Goal: Transaction & Acquisition: Book appointment/travel/reservation

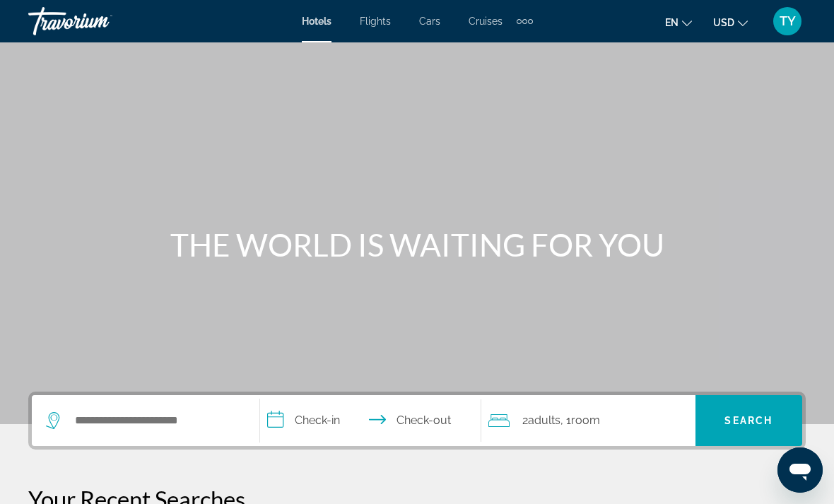
scroll to position [66, 0]
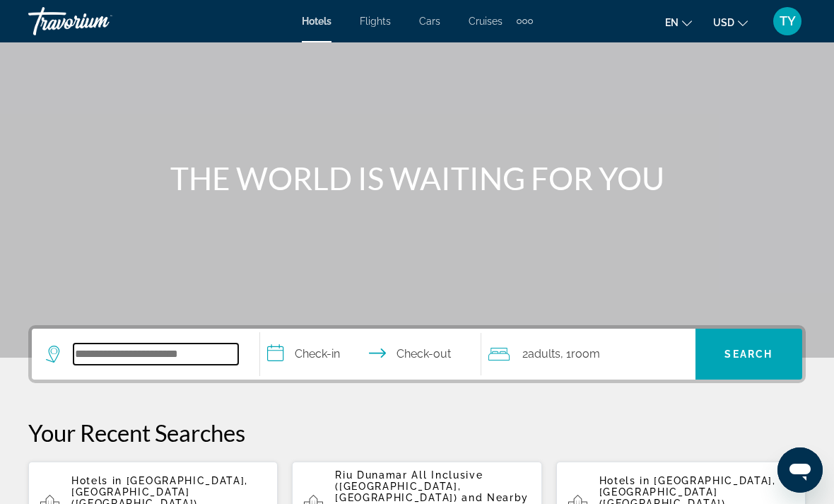
click at [102, 347] on input "Search widget" at bounding box center [156, 354] width 165 height 21
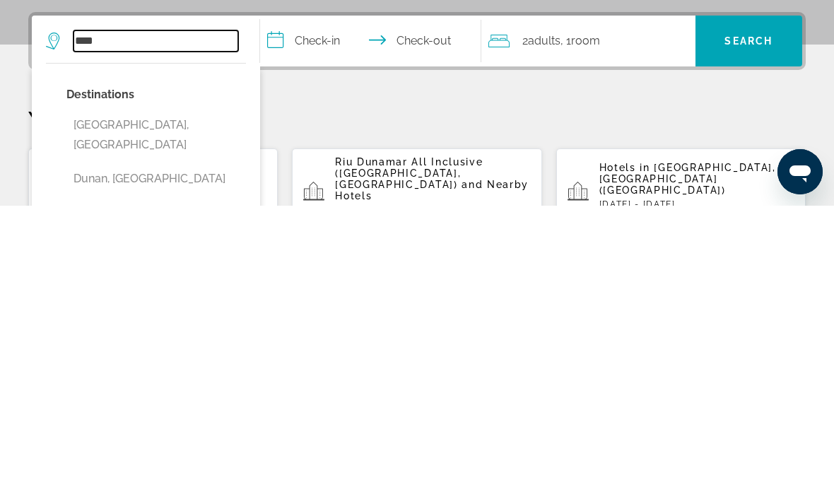
scroll to position [83, 0]
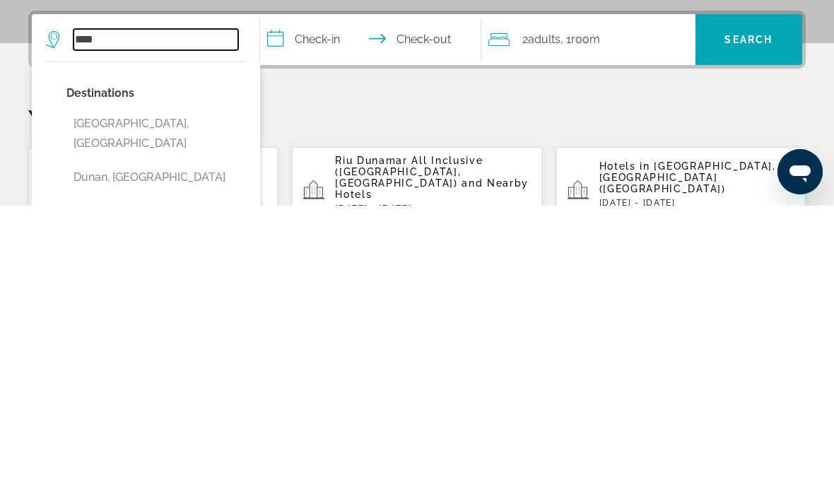
type input "****"
click at [375, 502] on p "Wed, 12 Nov - Sun, 16 Nov" at bounding box center [432, 507] width 195 height 10
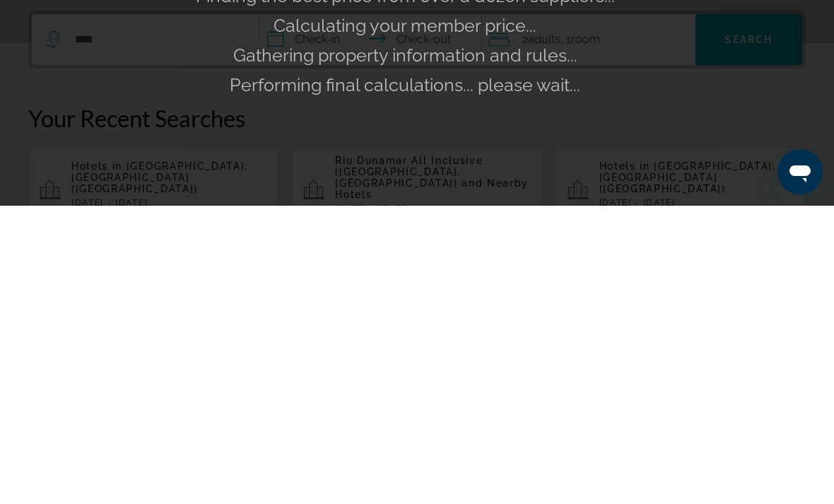
scroll to position [381, 0]
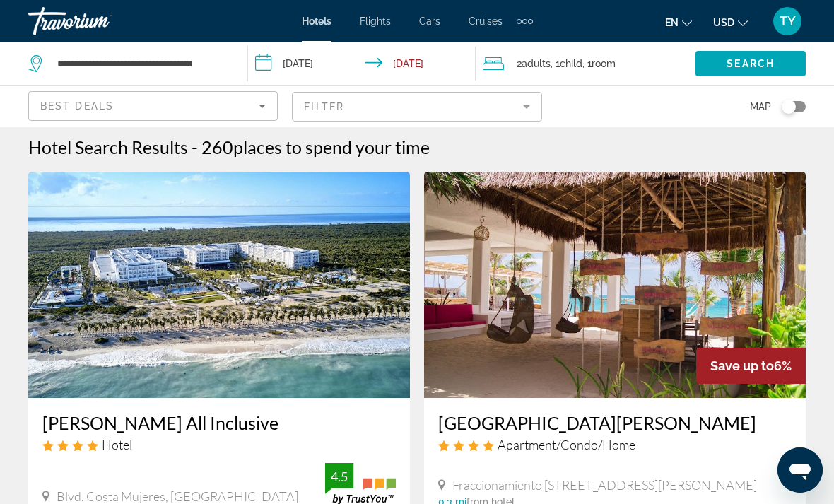
scroll to position [4, 0]
click at [734, 13] on button "USD USD ($) MXN (Mex$) CAD (Can$) GBP (£) EUR (€) AUD (A$) NZD (NZ$) CNY (CN¥)" at bounding box center [730, 22] width 35 height 21
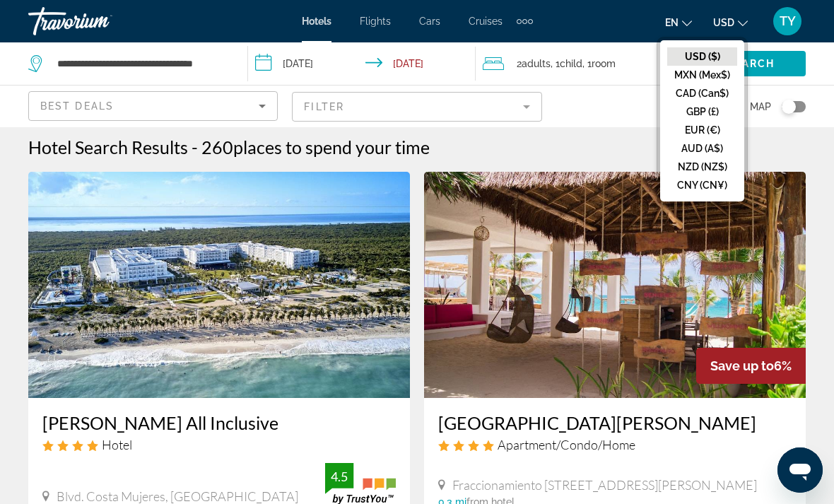
click at [661, 97] on ul "USD ($) MXN (Mex$) CAD (Can$) GBP (£) EUR (€) AUD (A$) NZD (NZ$) CNY (CN¥)" at bounding box center [702, 120] width 84 height 161
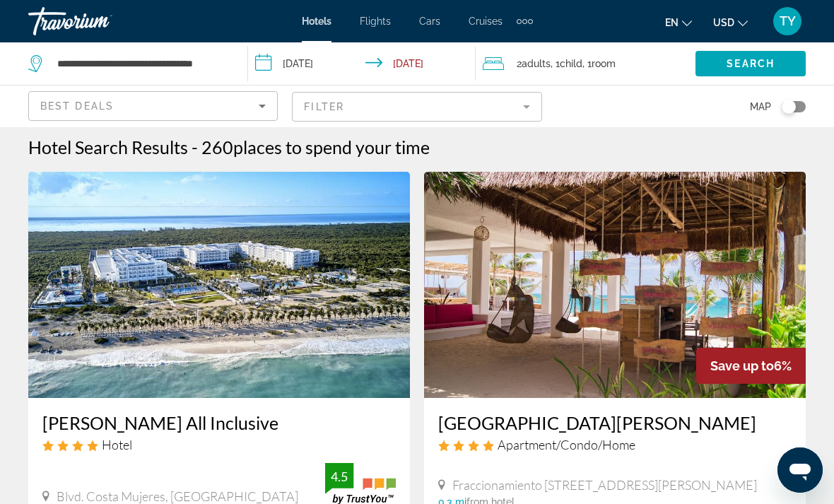
click at [740, 24] on icon "Change currency" at bounding box center [743, 23] width 10 height 10
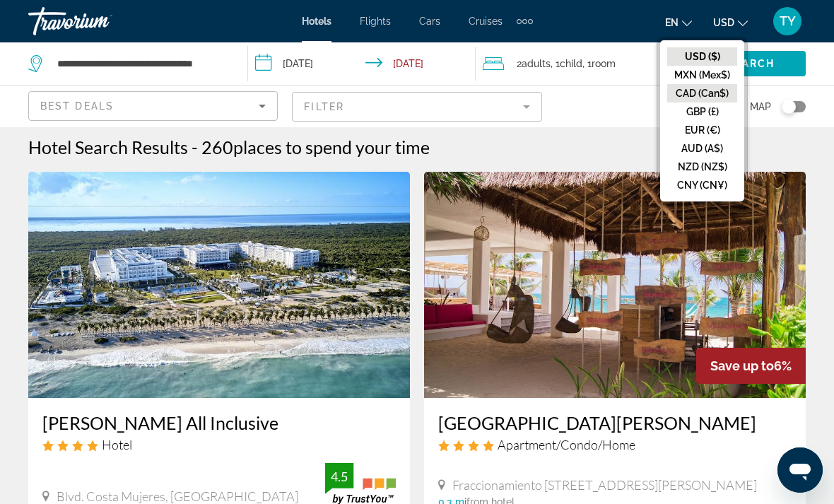
click at [711, 99] on button "CAD (Can$)" at bounding box center [702, 93] width 70 height 18
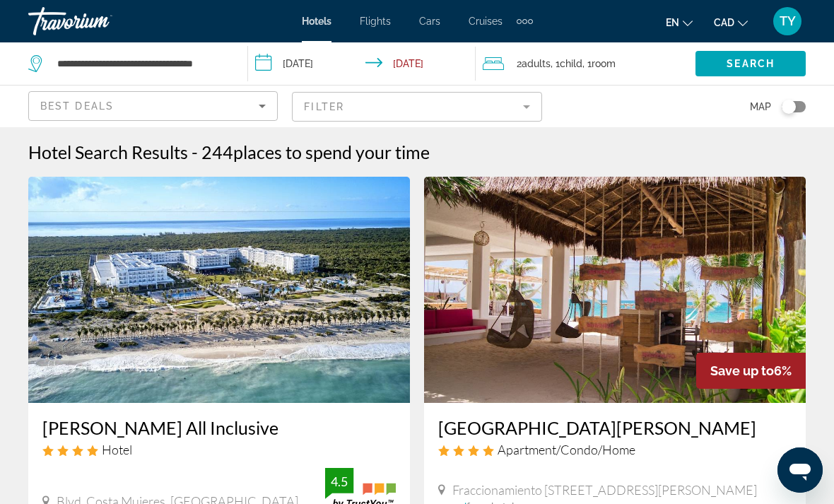
click at [118, 312] on img "Main content" at bounding box center [219, 290] width 382 height 226
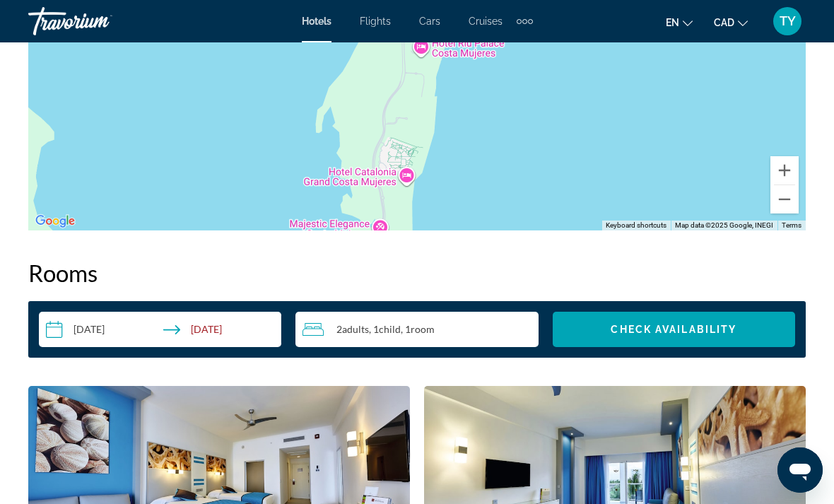
scroll to position [1864, 0]
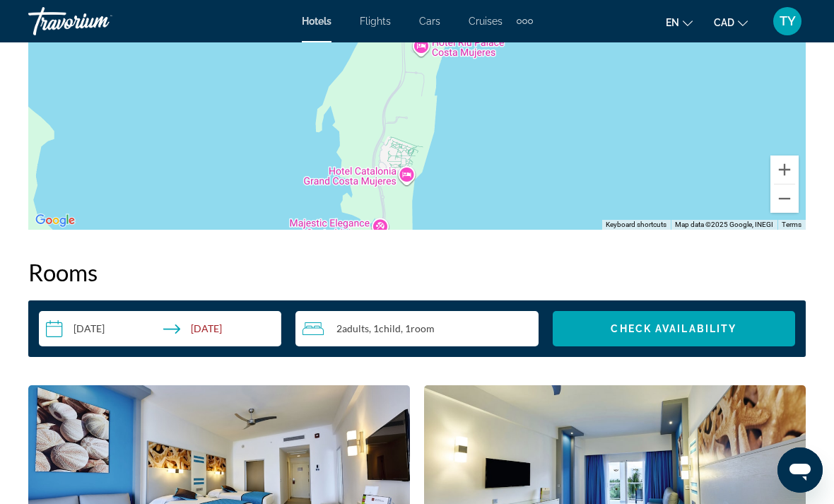
click at [101, 335] on input "**********" at bounding box center [163, 331] width 248 height 40
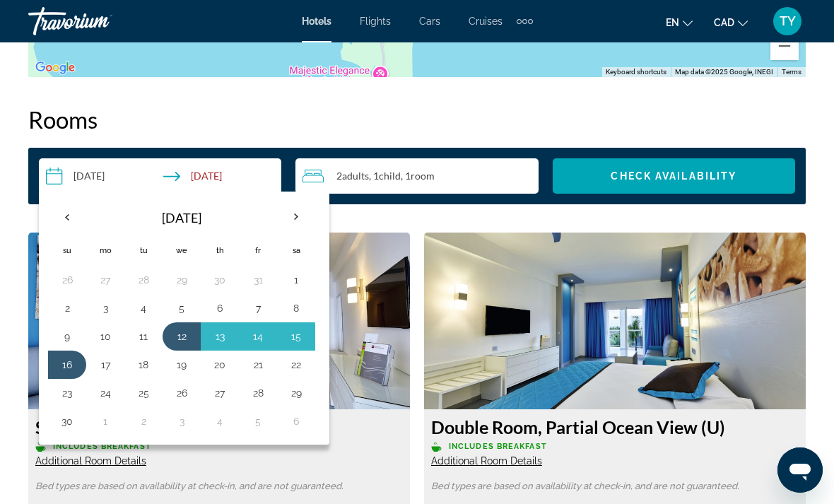
scroll to position [2015, 0]
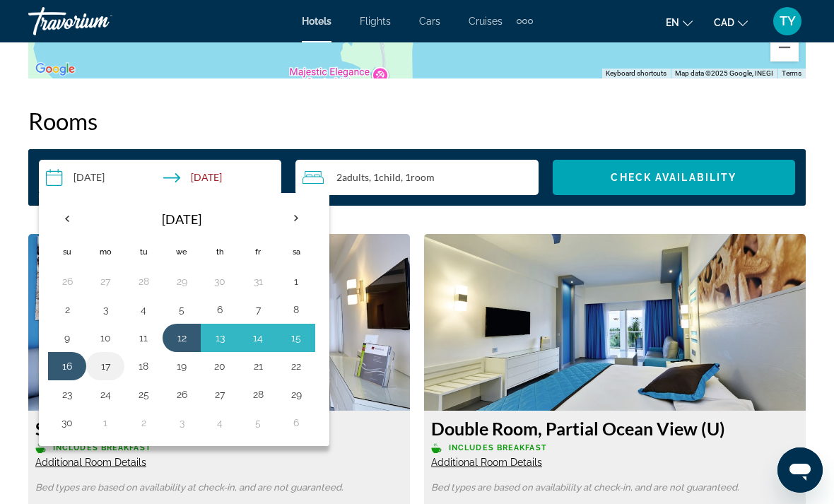
click at [106, 370] on button "17" at bounding box center [105, 366] width 23 height 20
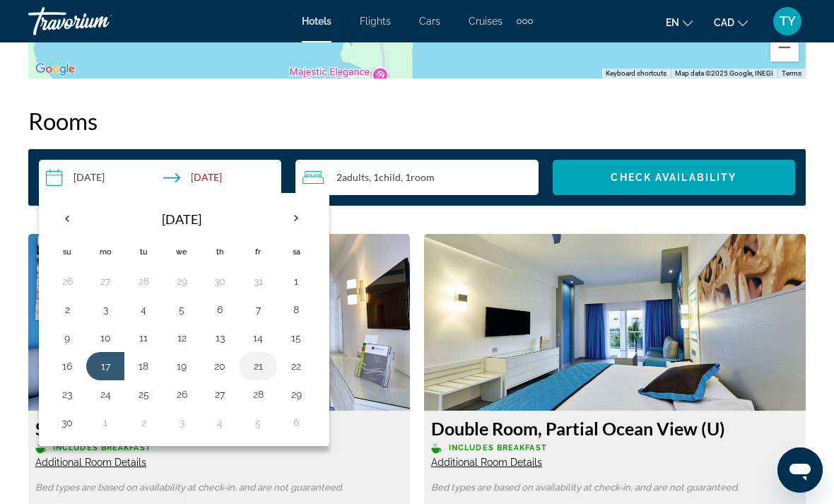
click at [257, 366] on button "21" at bounding box center [258, 366] width 23 height 20
type input "**********"
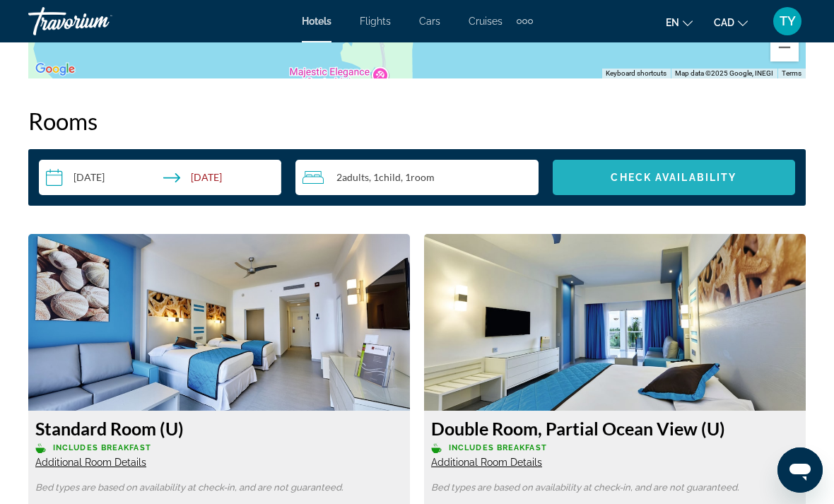
click at [621, 177] on span "Check Availability" at bounding box center [674, 177] width 126 height 11
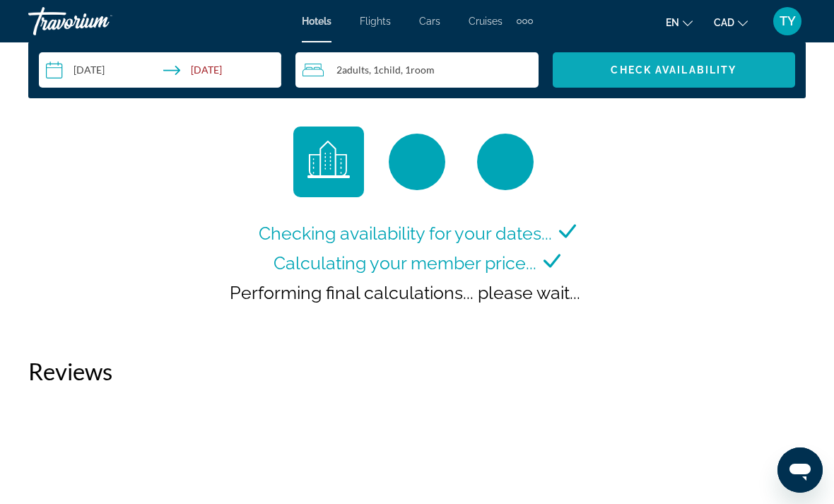
scroll to position [2122, 0]
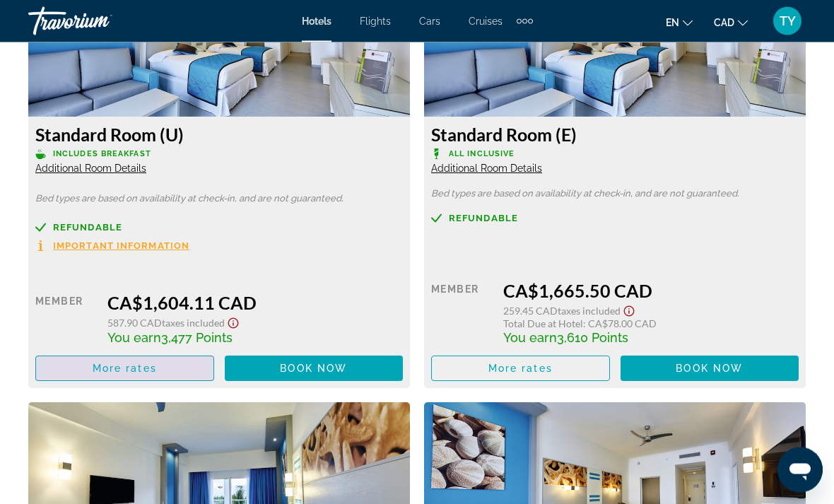
scroll to position [2309, 0]
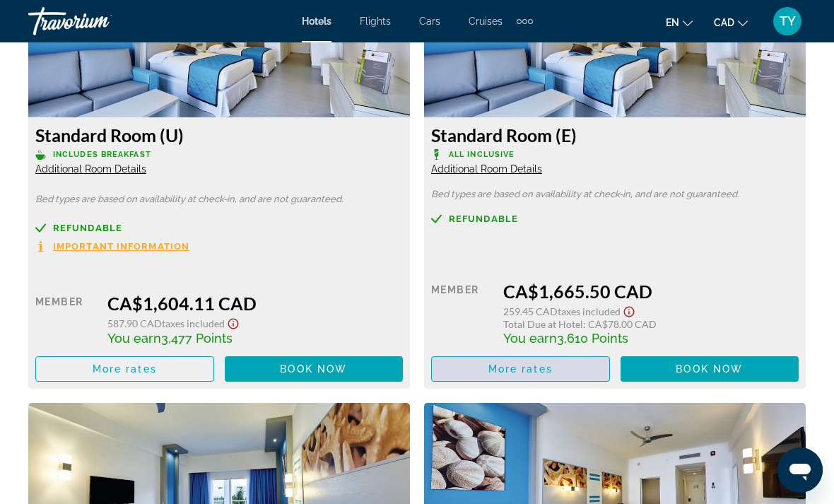
click at [525, 375] on span "Main content" at bounding box center [520, 369] width 177 height 34
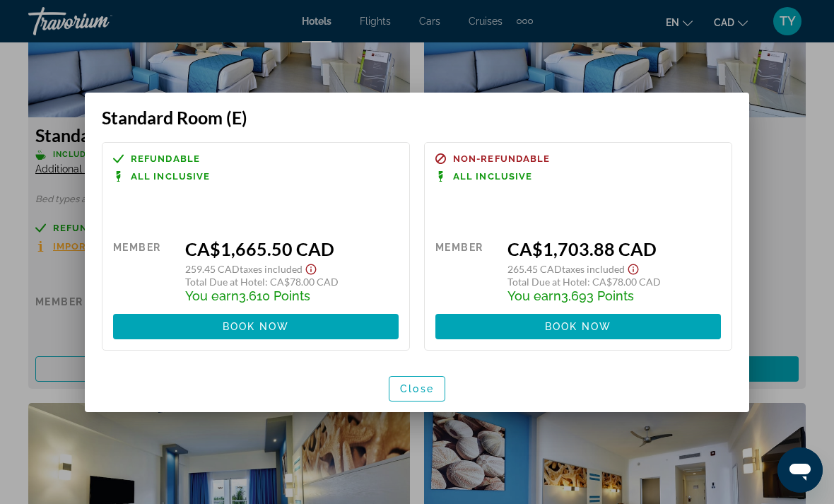
click at [293, 452] on div at bounding box center [417, 252] width 834 height 504
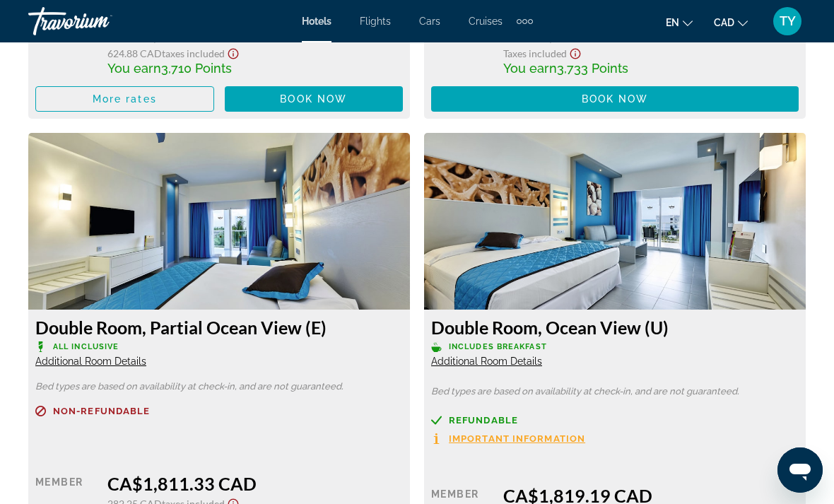
scroll to position [3035, 0]
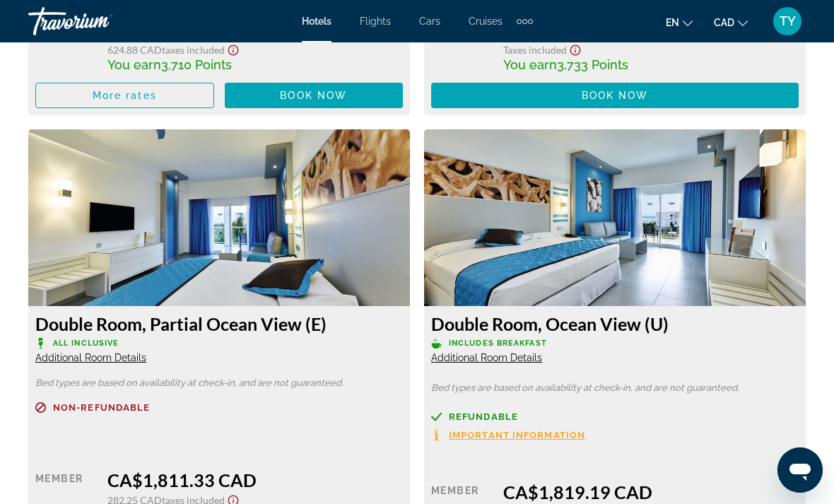
click at [46, 357] on span "Additional Room Details" at bounding box center [90, 357] width 111 height 11
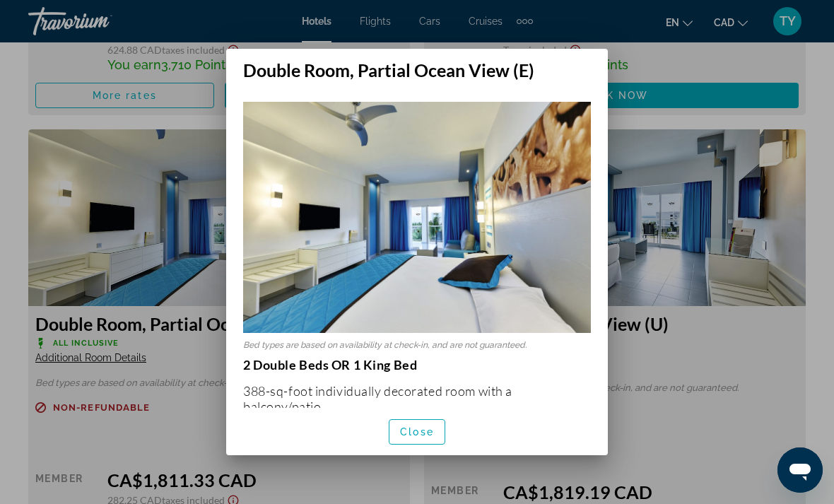
scroll to position [0, 0]
click at [61, 232] on div at bounding box center [417, 252] width 834 height 504
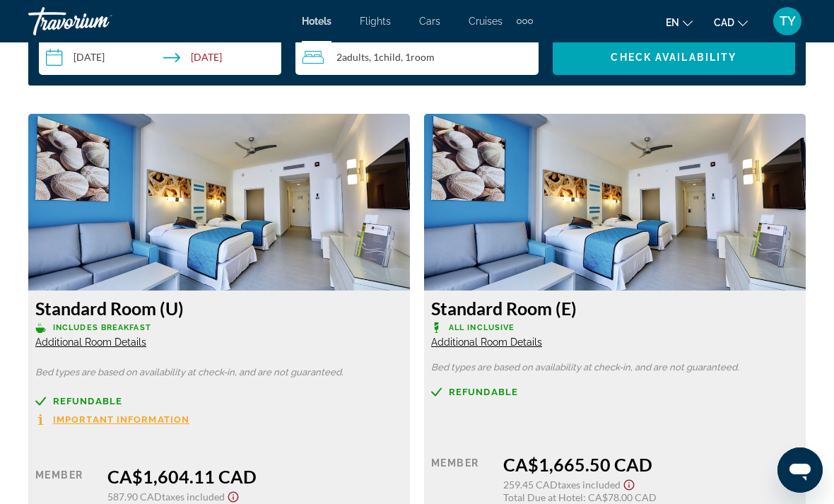
scroll to position [2135, 0]
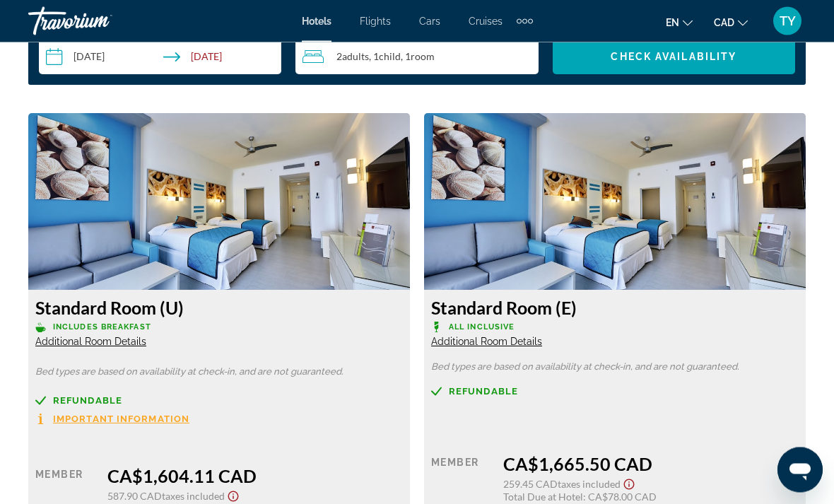
click at [472, 347] on span "Additional Room Details" at bounding box center [486, 342] width 111 height 11
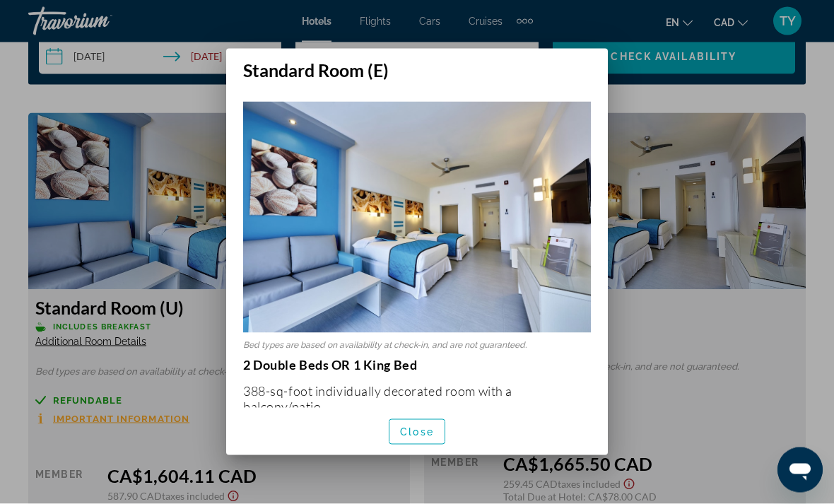
scroll to position [0, 0]
click at [130, 255] on div at bounding box center [417, 252] width 834 height 504
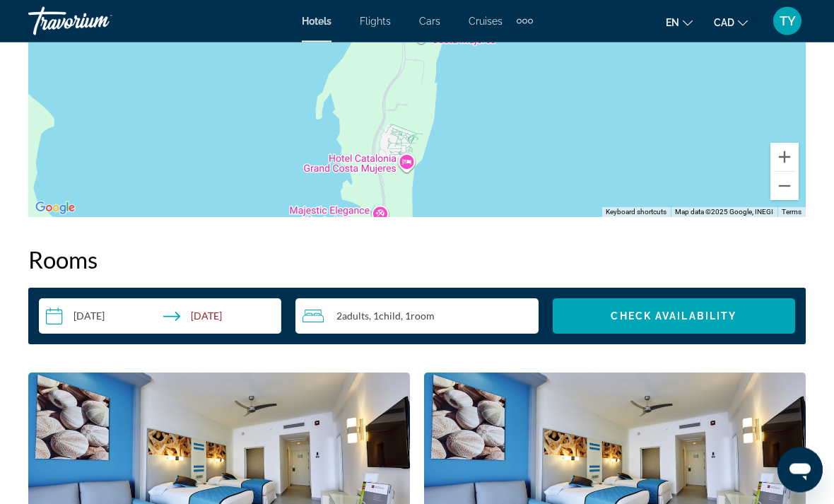
scroll to position [1881, 0]
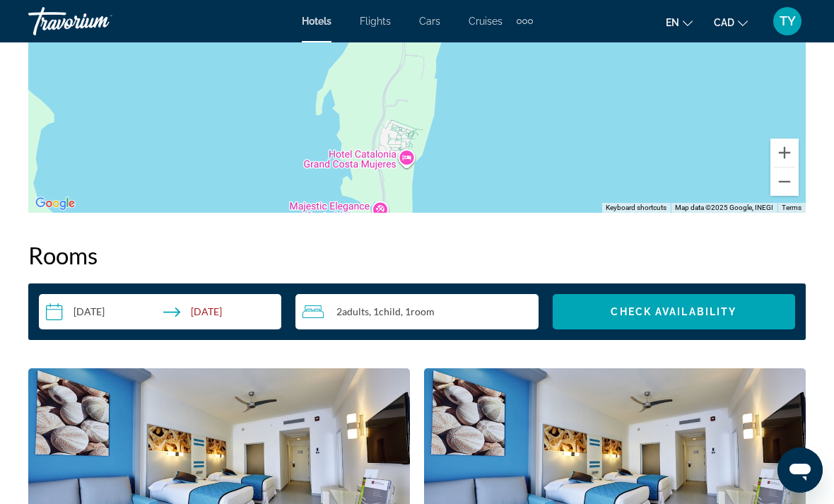
click at [87, 315] on input "**********" at bounding box center [163, 314] width 248 height 40
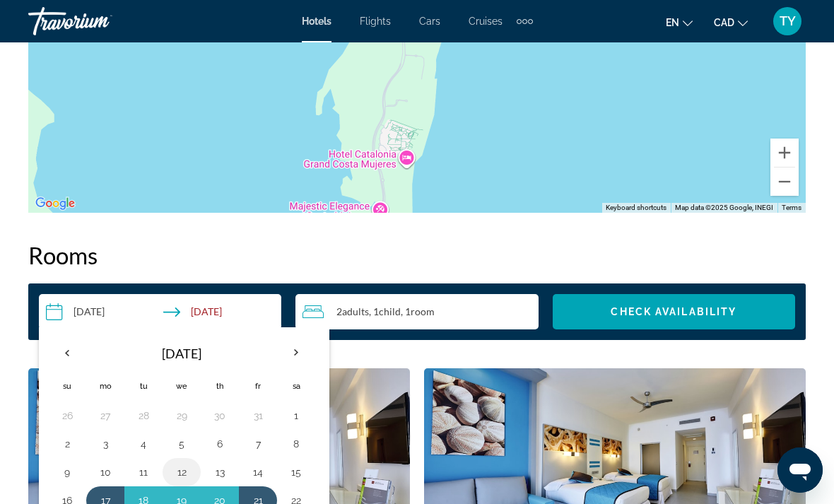
click at [184, 472] on button "12" at bounding box center [181, 472] width 23 height 20
click at [255, 497] on button "21" at bounding box center [258, 501] width 23 height 20
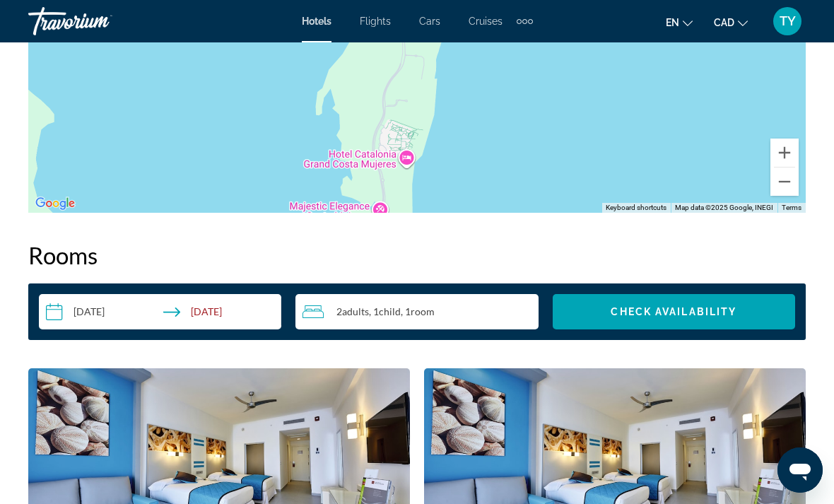
click at [208, 313] on input "**********" at bounding box center [163, 314] width 248 height 40
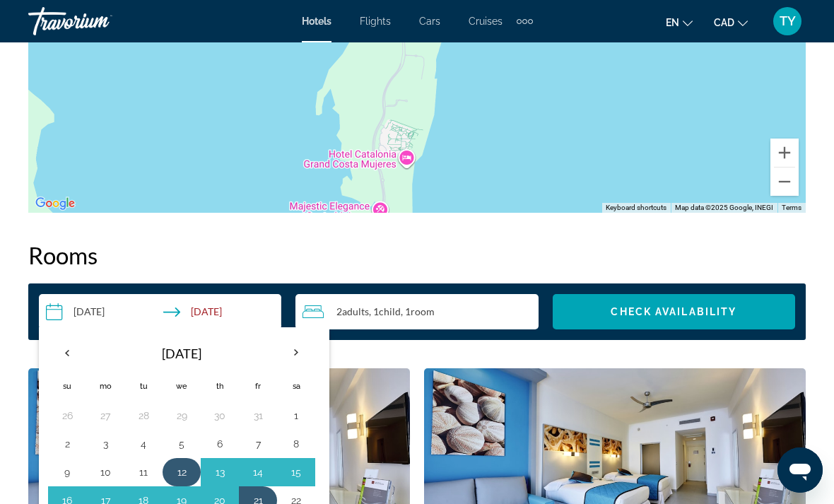
click at [166, 472] on td "12" at bounding box center [182, 472] width 38 height 28
click at [71, 503] on button "16" at bounding box center [67, 501] width 23 height 20
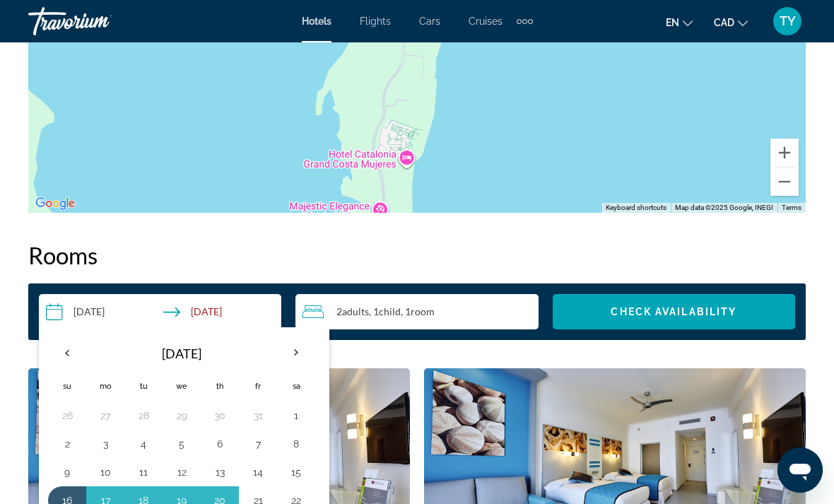
click at [204, 313] on input "**********" at bounding box center [163, 314] width 248 height 40
click at [203, 314] on input "**********" at bounding box center [163, 314] width 248 height 40
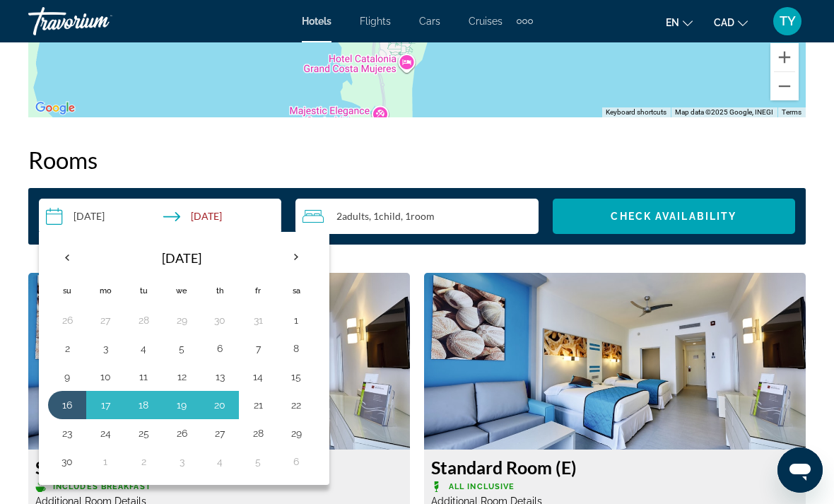
scroll to position [2006, 0]
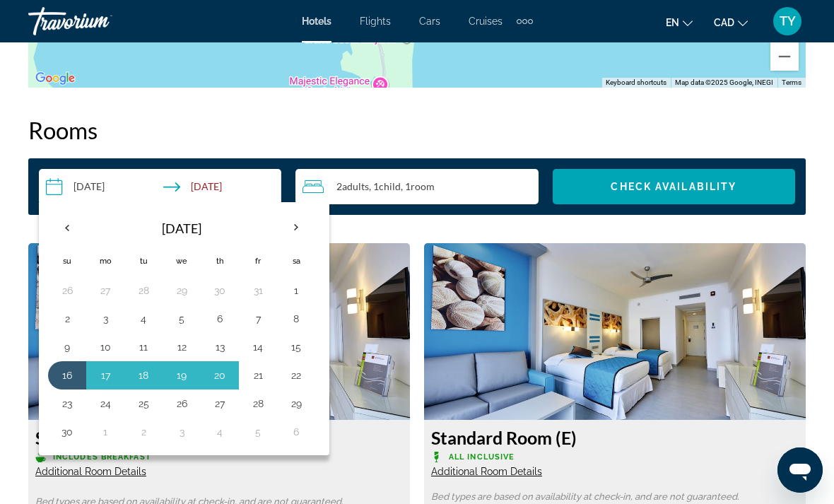
click at [70, 194] on input "**********" at bounding box center [163, 189] width 248 height 40
click at [57, 194] on input "**********" at bounding box center [163, 189] width 248 height 40
click at [216, 380] on button "20" at bounding box center [220, 376] width 23 height 20
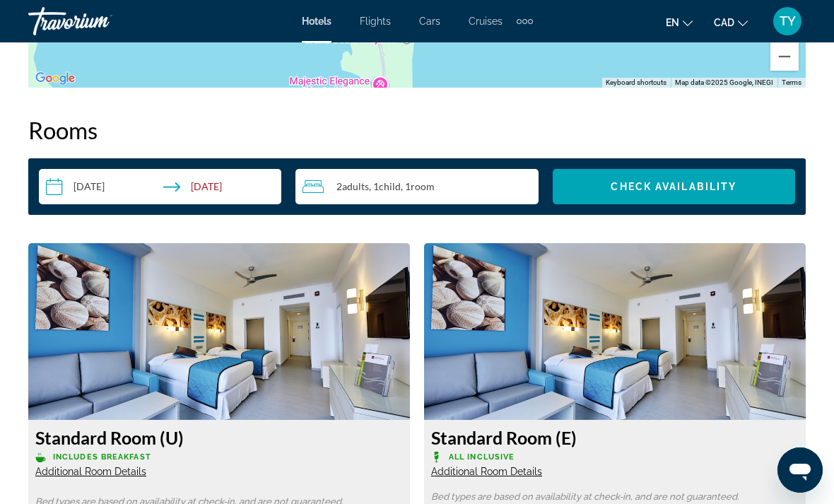
click at [78, 192] on input "**********" at bounding box center [163, 189] width 248 height 40
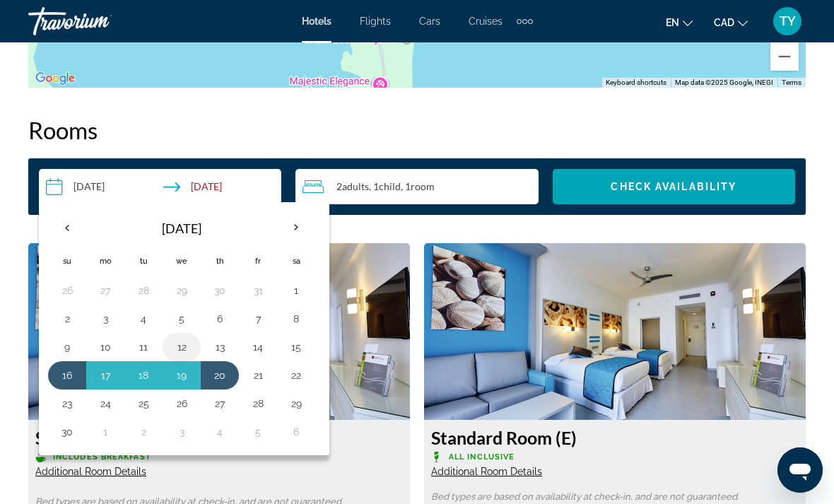
click at [183, 347] on button "12" at bounding box center [181, 347] width 23 height 20
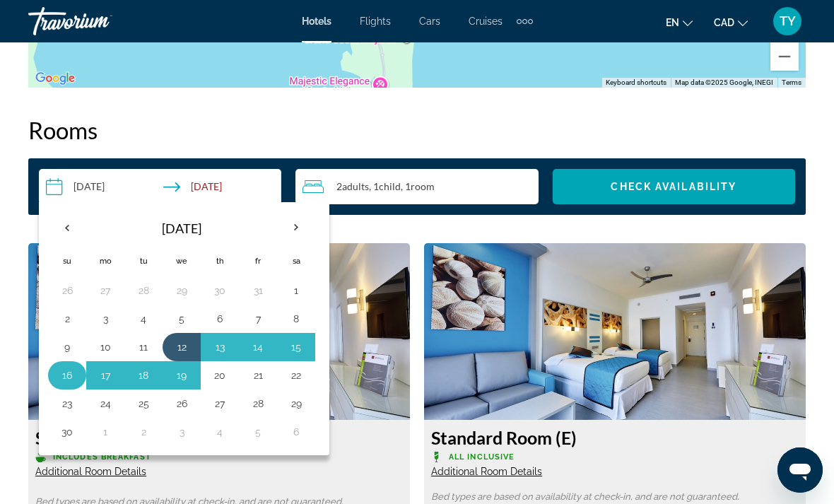
click at [64, 383] on button "16" at bounding box center [67, 376] width 23 height 20
type input "**********"
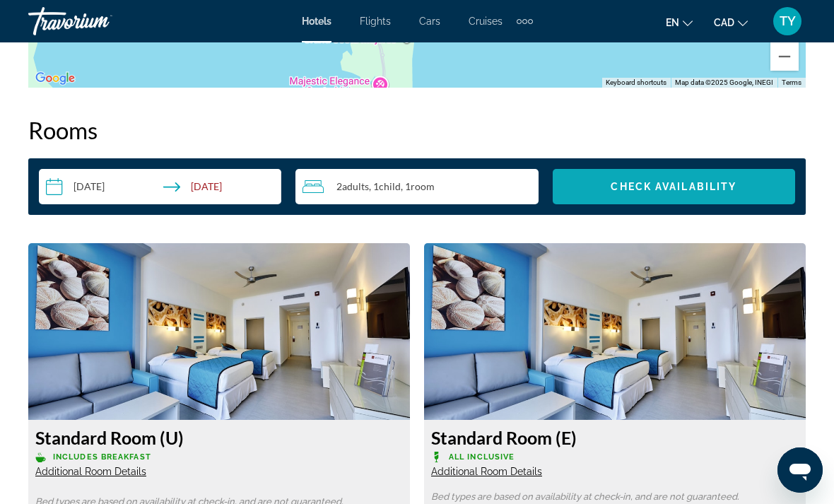
click at [620, 192] on span "Check Availability" at bounding box center [674, 186] width 126 height 11
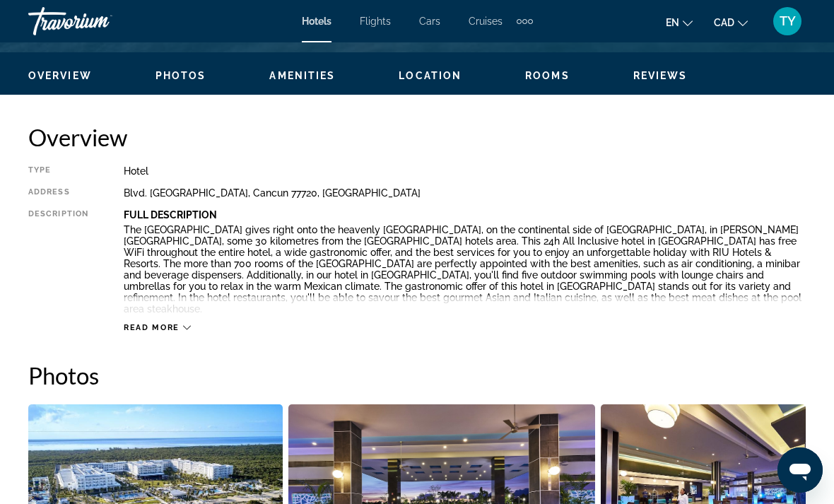
scroll to position [634, 0]
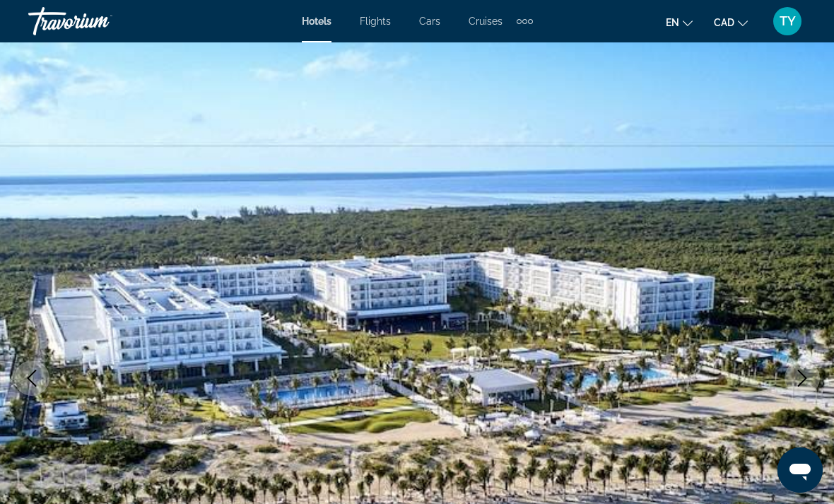
click at [776, 24] on div "TY" at bounding box center [788, 21] width 28 height 28
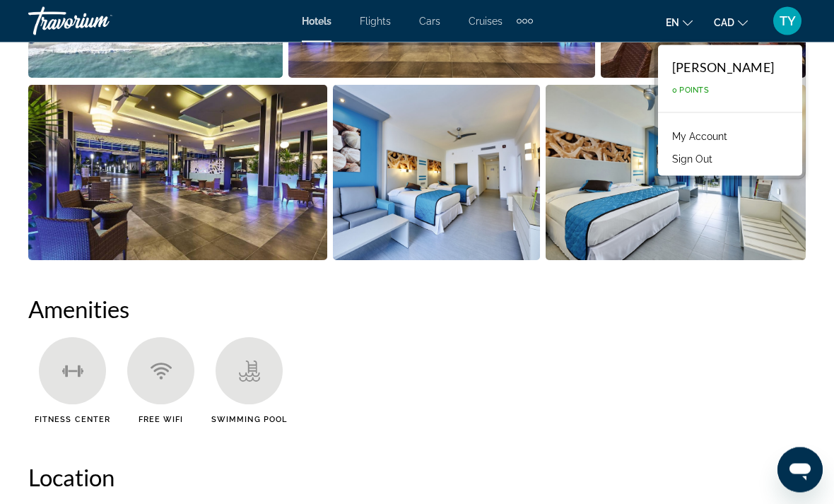
click at [786, 21] on span "TY" at bounding box center [788, 21] width 16 height 14
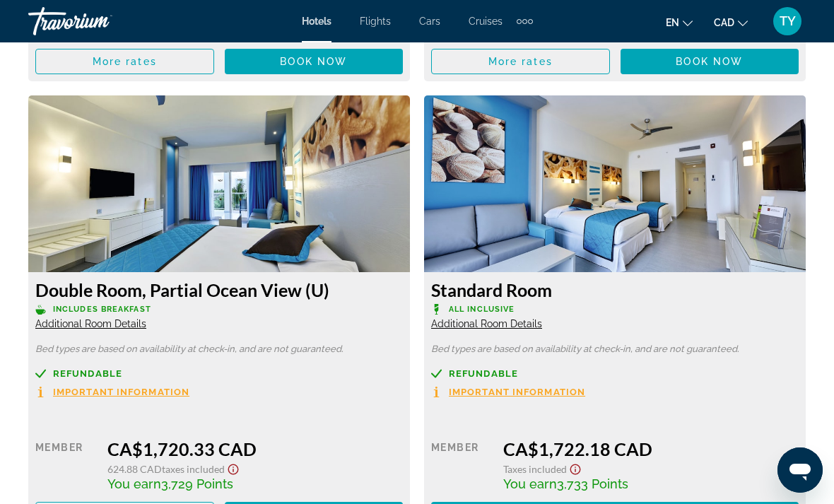
scroll to position [2618, 0]
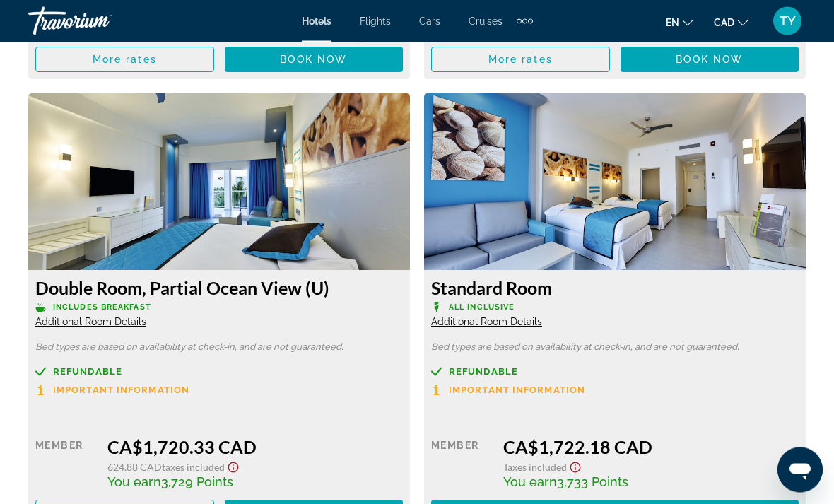
click at [558, 386] on span "Important Information" at bounding box center [517, 390] width 136 height 9
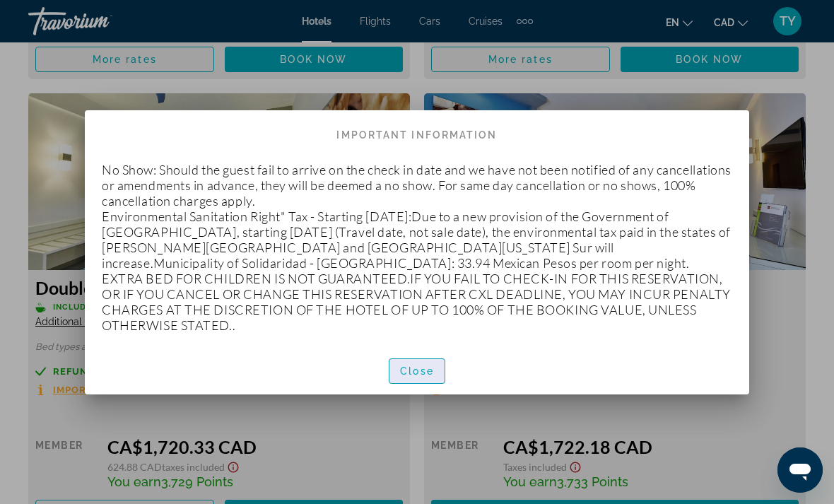
click at [412, 371] on span "button" at bounding box center [417, 371] width 55 height 34
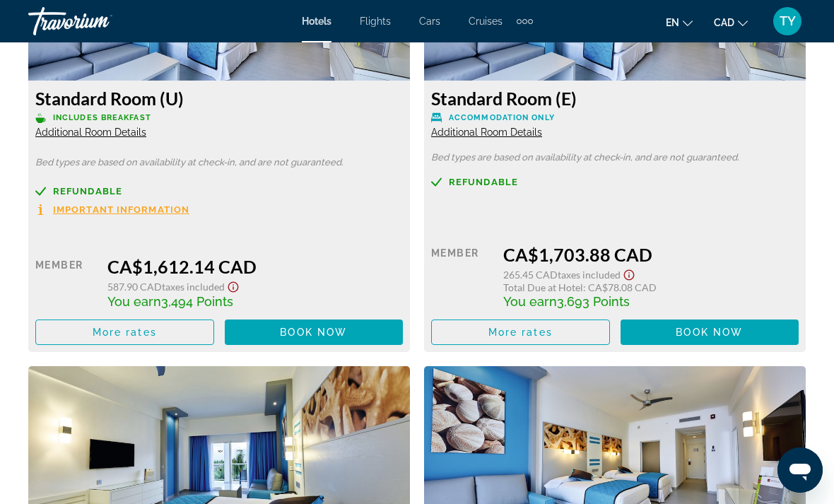
scroll to position [2345, 0]
